Goal: Information Seeking & Learning: Find specific fact

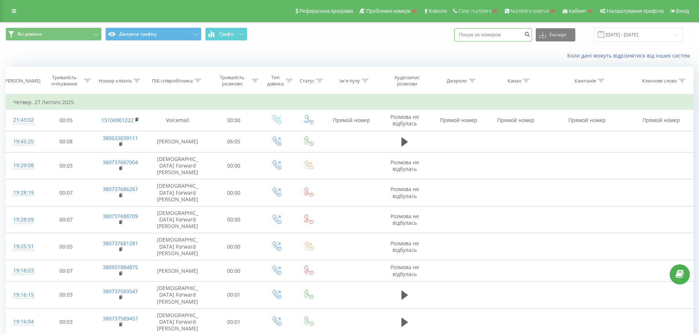
click at [502, 35] on input at bounding box center [493, 34] width 78 height 13
paste input "380976639192"
type input "380976639192"
click at [530, 34] on icon "submit" at bounding box center [527, 33] width 6 height 4
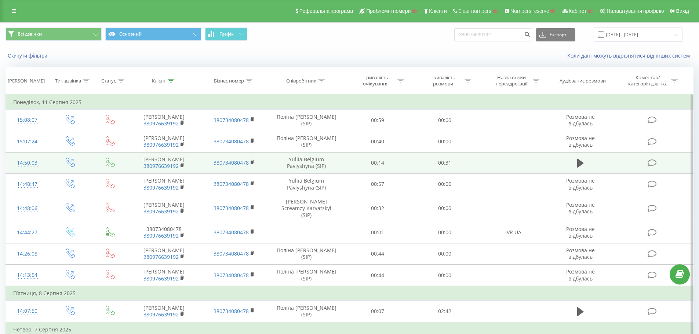
click at [27, 162] on div "14:50:03" at bounding box center [27, 163] width 28 height 14
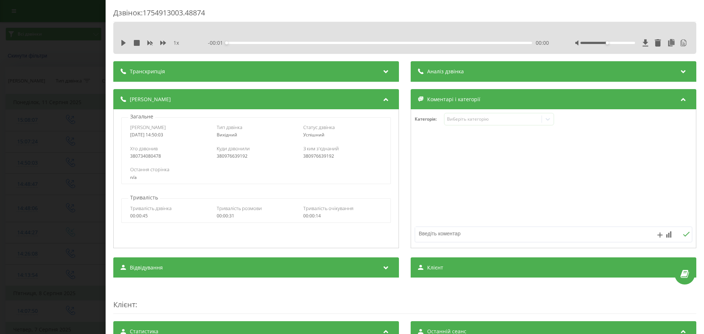
click at [128, 44] on div "1 x" at bounding box center [155, 42] width 68 height 7
click at [124, 44] on icon at bounding box center [123, 43] width 4 height 6
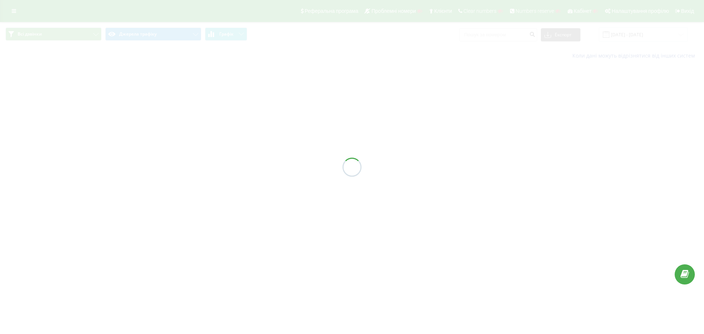
click at [512, 34] on div at bounding box center [352, 167] width 704 height 334
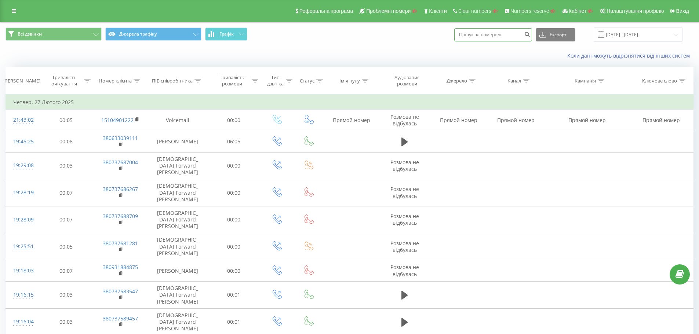
click at [512, 35] on input at bounding box center [493, 34] width 78 height 13
paste input "380976639192"
type input "380976639192"
